Goal: Browse casually

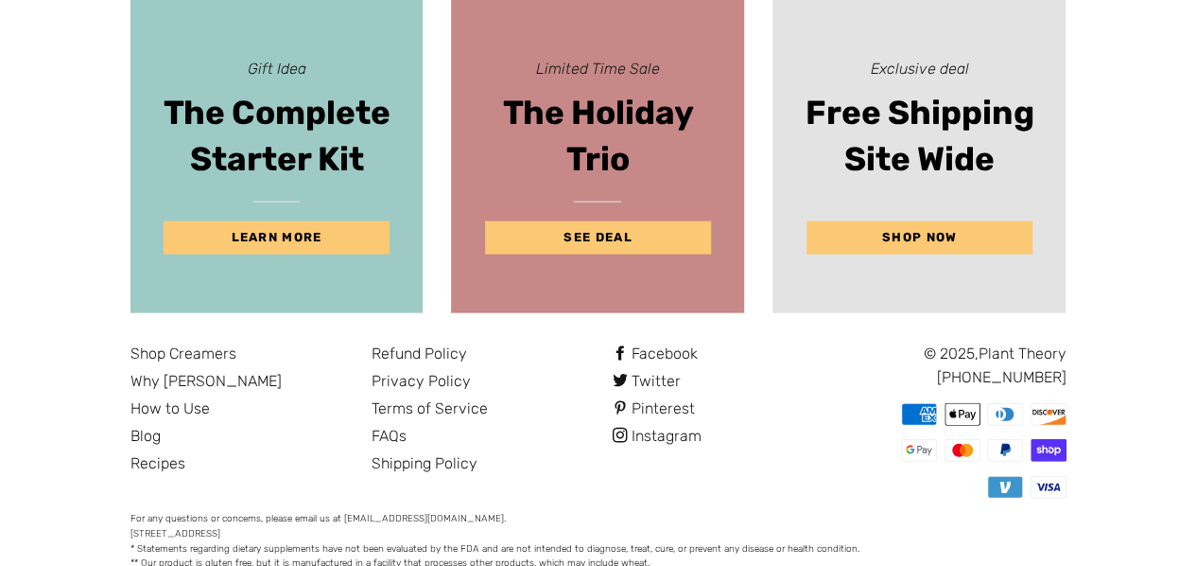
scroll to position [2095, 0]
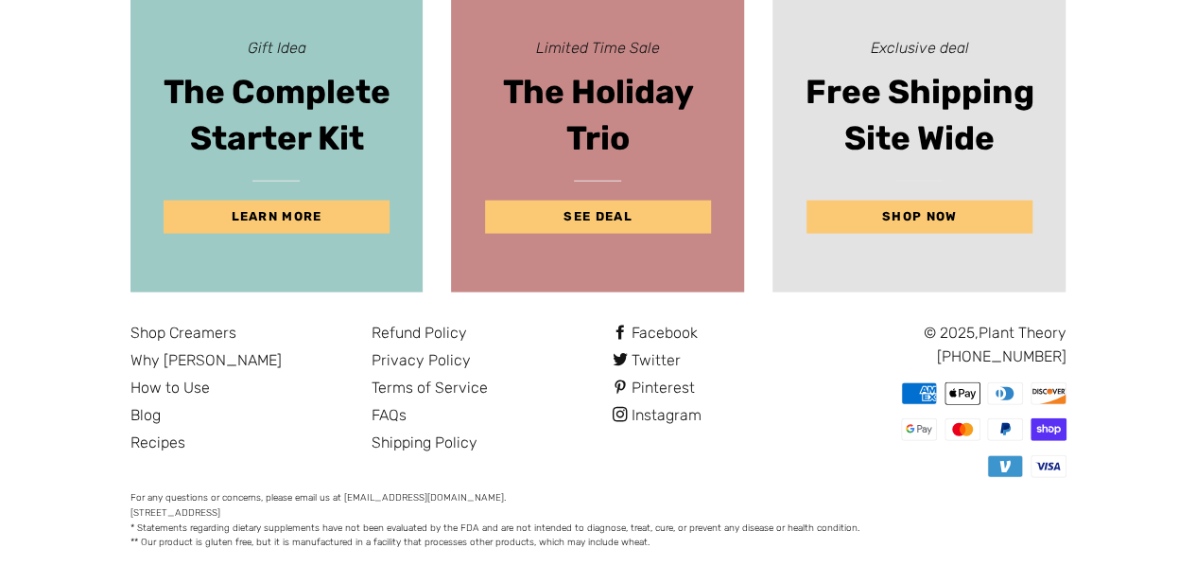
click at [672, 323] on link "Facebook" at bounding box center [655, 332] width 85 height 18
click at [659, 351] on link "Twitter" at bounding box center [647, 360] width 68 height 18
click at [673, 406] on link "Instagram" at bounding box center [657, 415] width 89 height 18
